Goal: Transaction & Acquisition: Purchase product/service

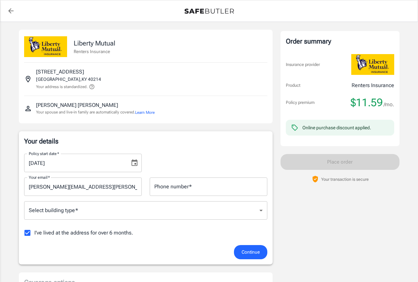
click at [28, 234] on input "I've lived at the address for over 6 months." at bounding box center [27, 233] width 14 height 14
checkbox input "false"
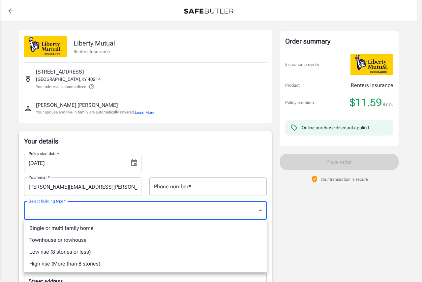
click at [79, 228] on li "Single or multi family home" at bounding box center [145, 228] width 243 height 12
type input "singlefamily"
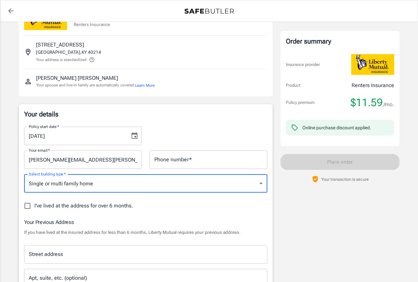
scroll to position [36, 0]
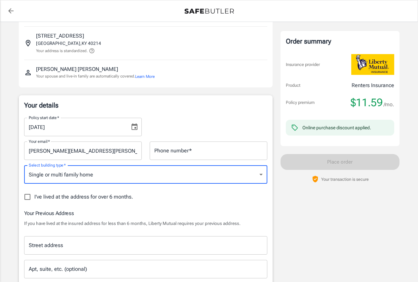
click at [53, 246] on input "Street address" at bounding box center [145, 245] width 237 height 13
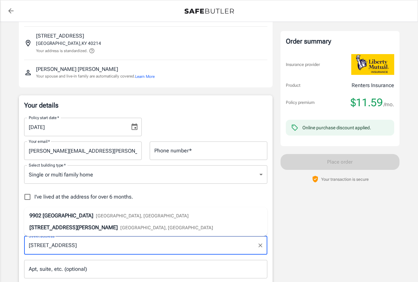
type input "[STREET_ADDRESS]"
click at [172, 200] on div "I've lived at the address for over 6 months." at bounding box center [145, 197] width 243 height 14
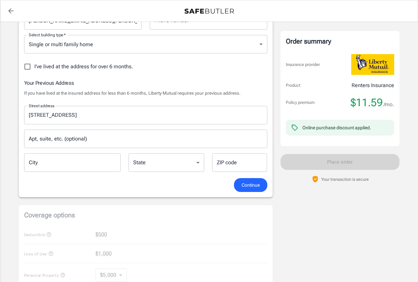
scroll to position [167, 0]
click at [76, 166] on input "City" at bounding box center [72, 162] width 97 height 18
type input "[GEOGRAPHIC_DATA]"
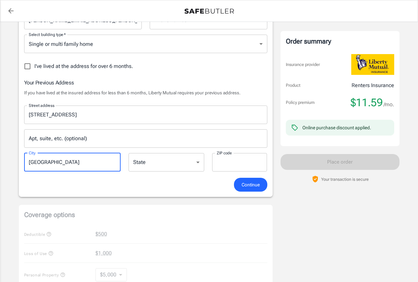
type input "40272"
click at [251, 184] on span "Continue" at bounding box center [250, 185] width 18 height 8
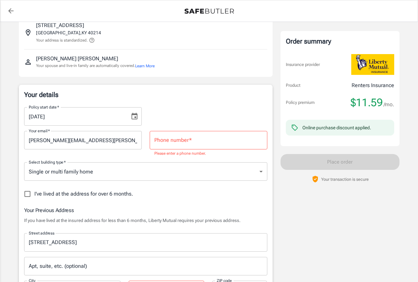
scroll to position [46, 0]
drag, startPoint x: 182, startPoint y: 142, endPoint x: 177, endPoint y: 154, distance: 13.1
click at [182, 141] on input "Phone number   *" at bounding box center [209, 141] width 118 height 18
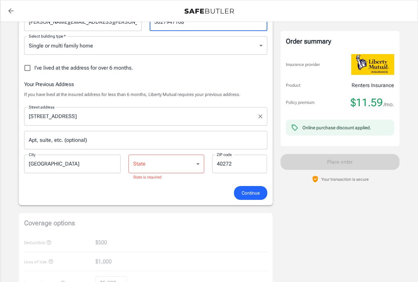
scroll to position [155, 0]
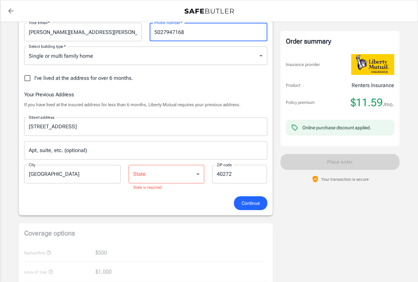
type input "5027947168"
click at [177, 178] on select "[US_STATE] [US_STATE] [US_STATE] [US_STATE] [US_STATE] [US_STATE] [US_STATE] [U…" at bounding box center [166, 174] width 76 height 18
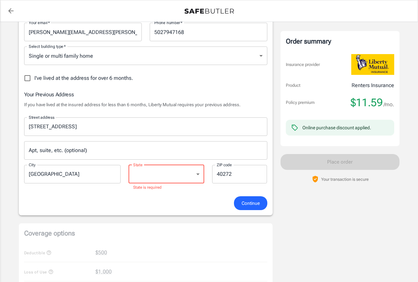
select select "KY"
click at [128, 165] on select "[US_STATE] [US_STATE] [US_STATE] [US_STATE] [US_STATE] [US_STATE] [US_STATE] [U…" at bounding box center [166, 174] width 76 height 18
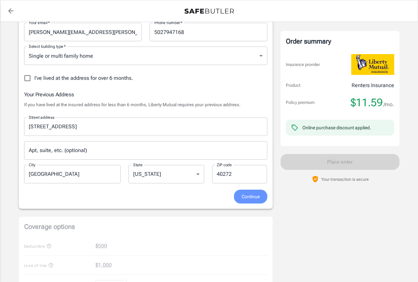
click at [251, 197] on span "Continue" at bounding box center [250, 197] width 18 height 8
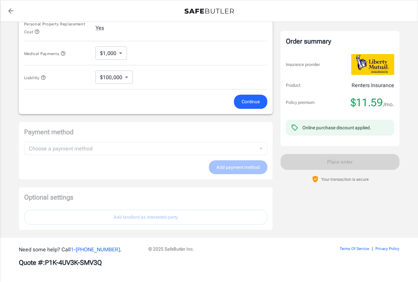
scroll to position [364, 0]
click at [102, 152] on div "Payment method Choose a payment method ​ Choose a payment method Add payment me…" at bounding box center [145, 152] width 253 height 58
click at [89, 151] on div "Payment method Choose a payment method ​ Choose a payment method Add payment me…" at bounding box center [145, 152] width 253 height 58
click at [228, 169] on div "Payment method Choose a payment method ​ Choose a payment method Add payment me…" at bounding box center [145, 152] width 253 height 58
click at [235, 169] on div "Payment method Choose a payment method ​ Choose a payment method Add payment me…" at bounding box center [145, 152] width 253 height 58
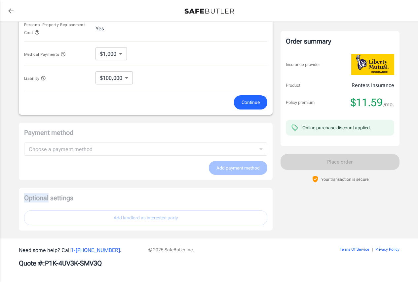
click at [235, 169] on div "Payment method Choose a payment method ​ Choose a payment method Add payment me…" at bounding box center [145, 152] width 253 height 58
click at [245, 101] on span "Continue" at bounding box center [250, 102] width 18 height 8
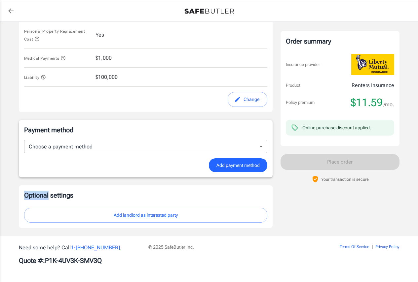
click at [239, 165] on span "Add payment method" at bounding box center [237, 165] width 43 height 8
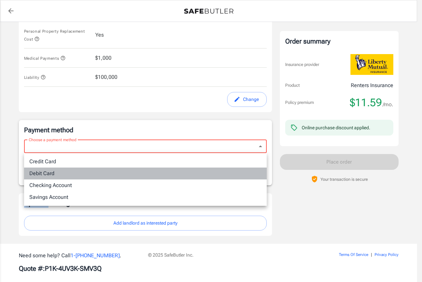
click at [50, 173] on li "Debit Card" at bounding box center [145, 174] width 243 height 12
type input "debit"
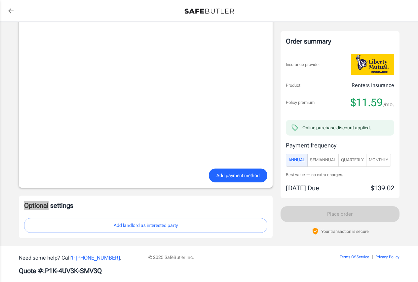
scroll to position [512, 0]
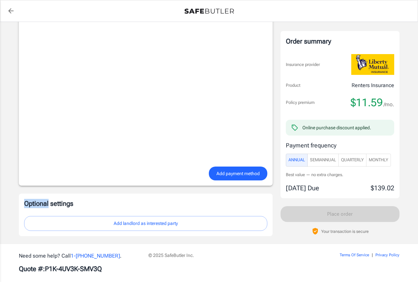
click at [227, 174] on span "Add payment method" at bounding box center [237, 174] width 43 height 8
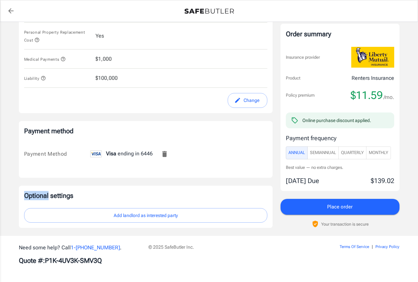
scroll to position [352, 0]
click at [319, 153] on span "SemiAnnual" at bounding box center [323, 153] width 26 height 8
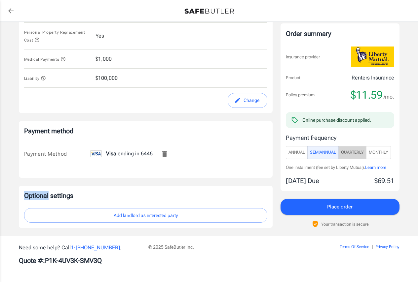
click at [351, 152] on span "Quarterly" at bounding box center [352, 153] width 23 height 8
click at [292, 153] on span "Annual" at bounding box center [296, 153] width 17 height 8
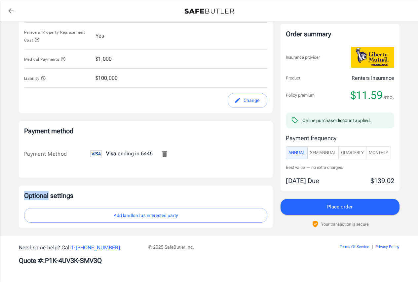
click at [348, 208] on span "Place order" at bounding box center [339, 207] width 25 height 9
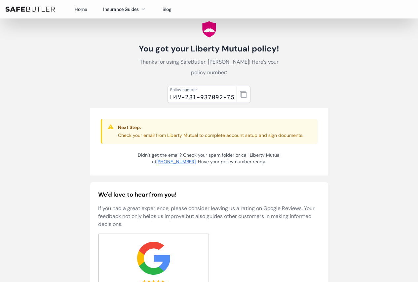
scroll to position [19, 0]
click at [68, 65] on body "Home Insurance Guides Renters Insurance Blog" at bounding box center [209, 240] width 418 height 518
